Goal: Task Accomplishment & Management: Complete application form

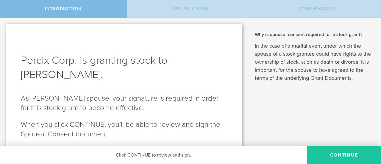
click at [335, 153] on button "CONTINUE" at bounding box center [344, 155] width 74 height 18
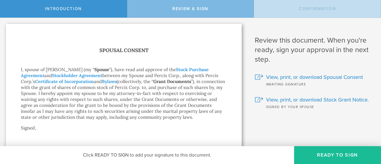
click at [335, 153] on button "Ready to Sign" at bounding box center [337, 155] width 87 height 18
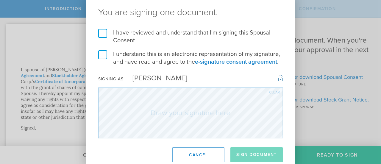
click at [102, 29] on label "I have reviewed and understand that I'm signing this Spousal Consent" at bounding box center [190, 36] width 184 height 15
click at [0, 0] on input "I have reviewed and understand that I'm signing this Spousal Consent" at bounding box center [0, 0] width 0 height 0
click at [104, 55] on label "I understand this is an electronic representation of my signature, and have rea…" at bounding box center [190, 57] width 184 height 15
click at [0, 0] on input "I understand this is an electronic representation of my signature, and have rea…" at bounding box center [0, 0] width 0 height 0
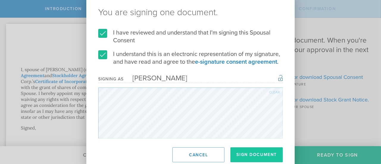
click at [251, 153] on button "Sign Document" at bounding box center [256, 154] width 52 height 15
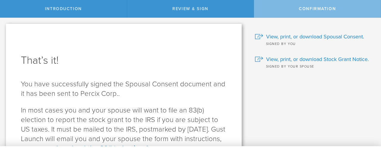
scroll to position [52, 0]
